Goal: Check status: Check status

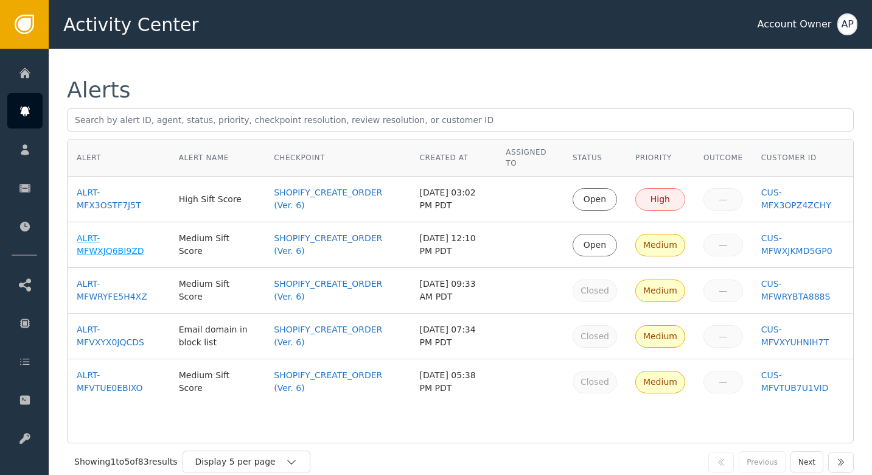
click at [115, 248] on div "ALRT-MFWXJQ6BI9ZD" at bounding box center [119, 245] width 84 height 26
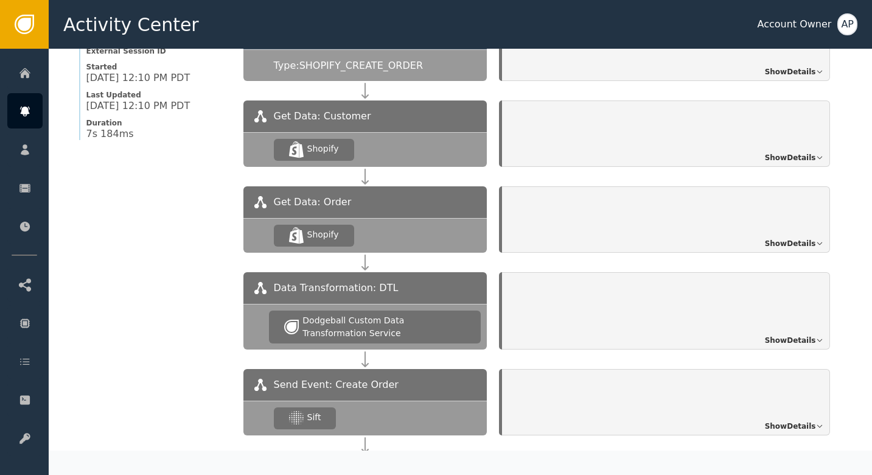
scroll to position [1065, 0]
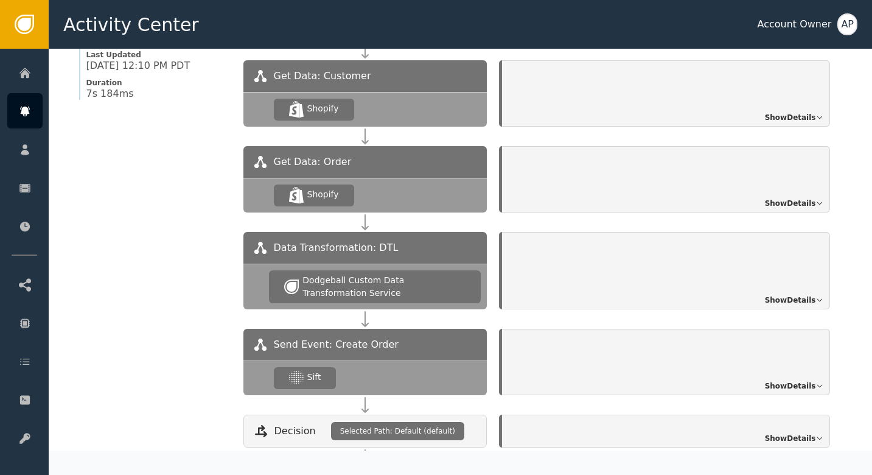
click at [807, 365] on div "Show Details" at bounding box center [666, 362] width 328 height 66
click at [806, 380] on span "Show Details" at bounding box center [790, 385] width 51 height 11
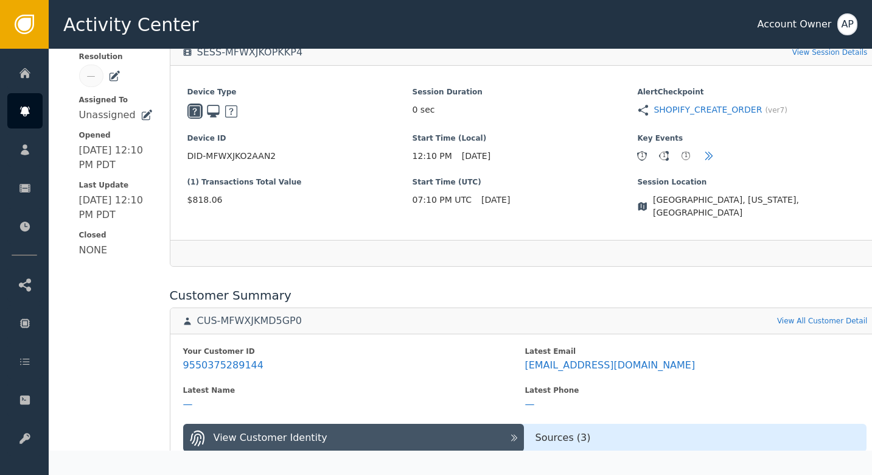
scroll to position [262, 0]
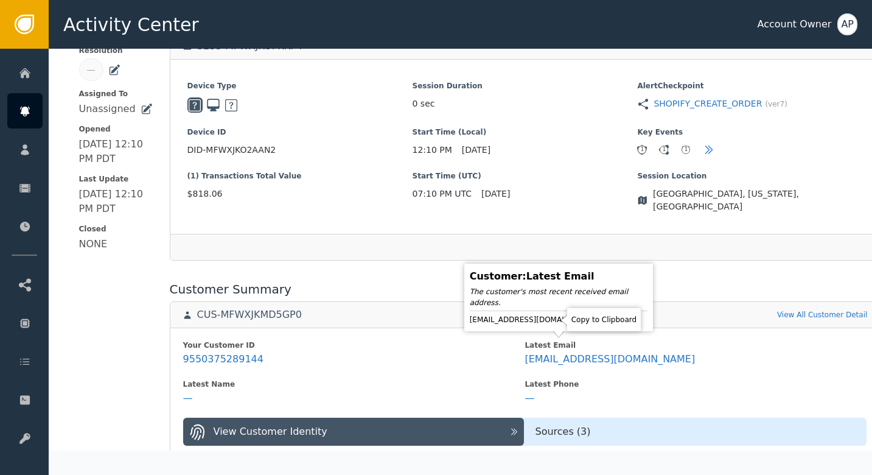
click at [602, 322] on icon at bounding box center [608, 319] width 12 height 12
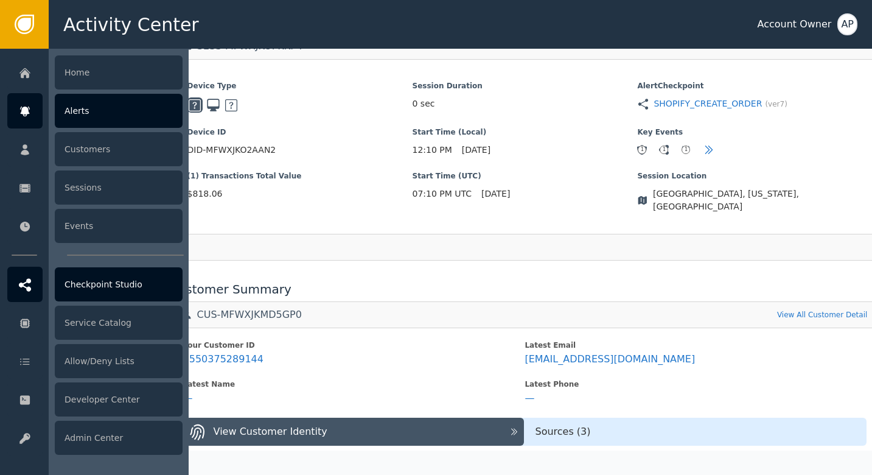
click at [16, 291] on div at bounding box center [24, 283] width 35 height 35
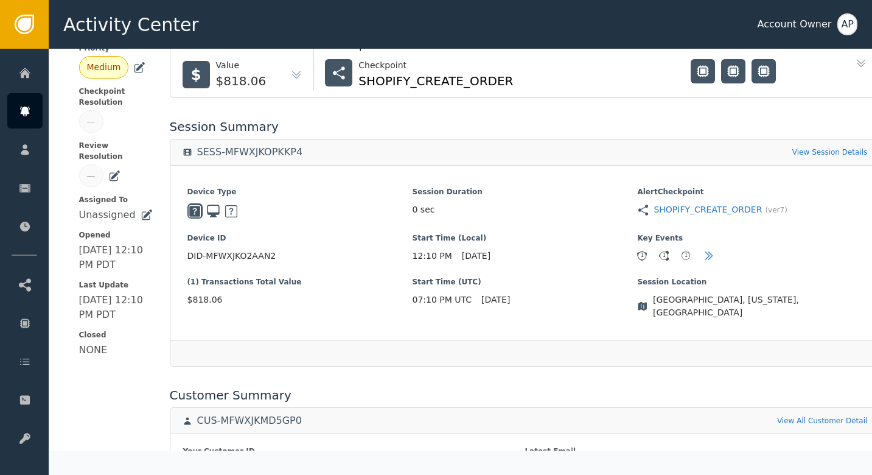
scroll to position [150, 0]
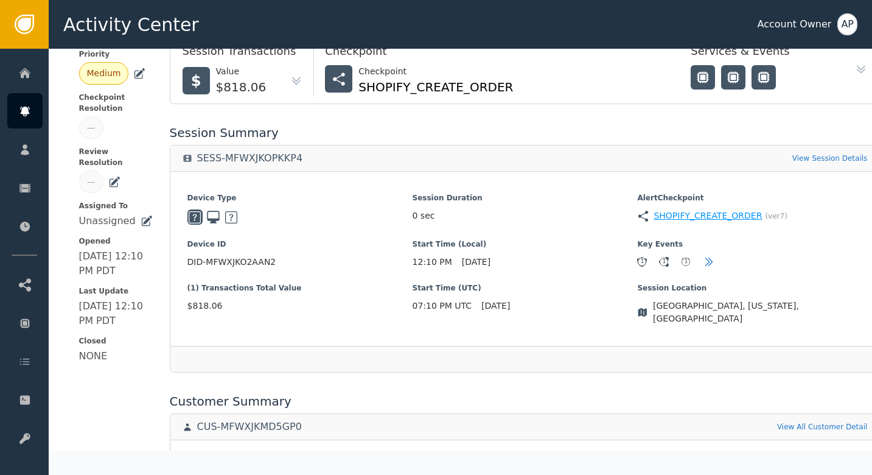
click at [714, 216] on div "SHOPIFY_CREATE_ORDER" at bounding box center [707, 215] width 108 height 13
